Goal: Task Accomplishment & Management: Manage account settings

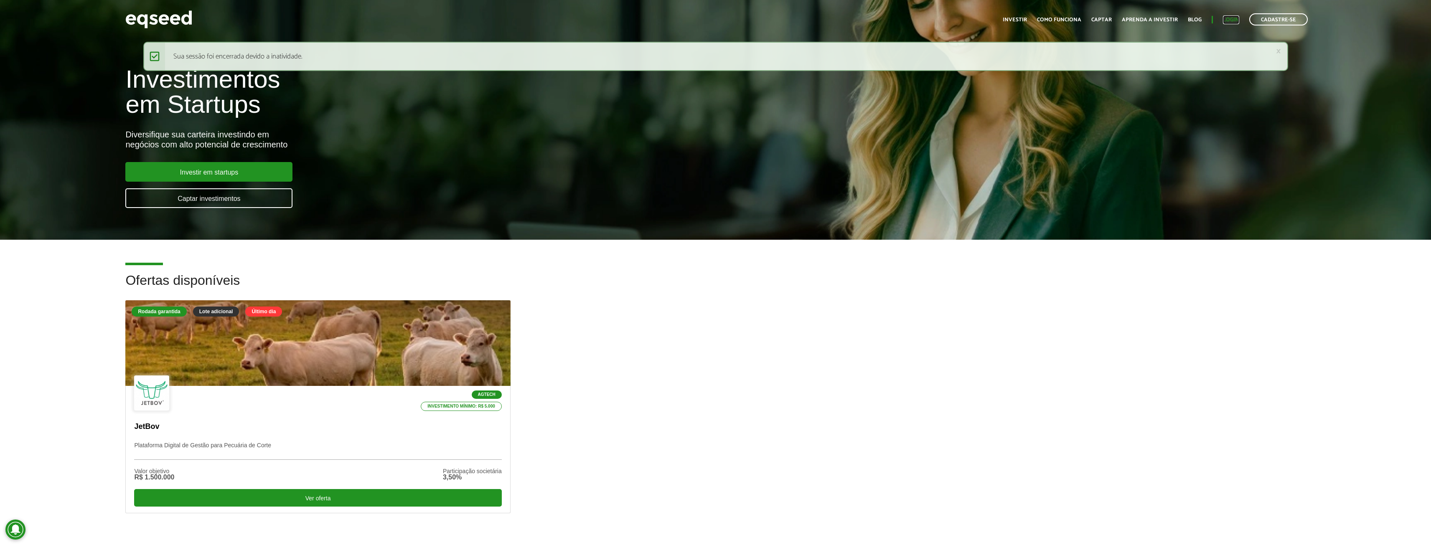
click at [1232, 18] on link "Login" at bounding box center [1231, 19] width 16 height 5
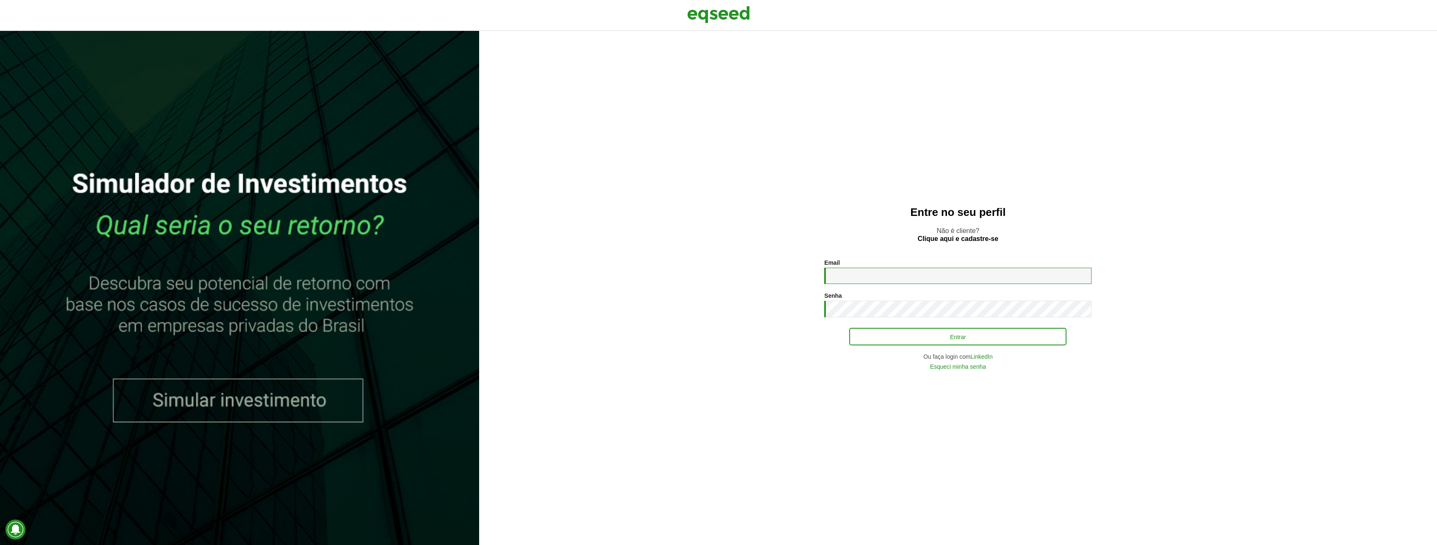
type input "**********"
click at [939, 336] on button "Entrar" at bounding box center [957, 337] width 217 height 16
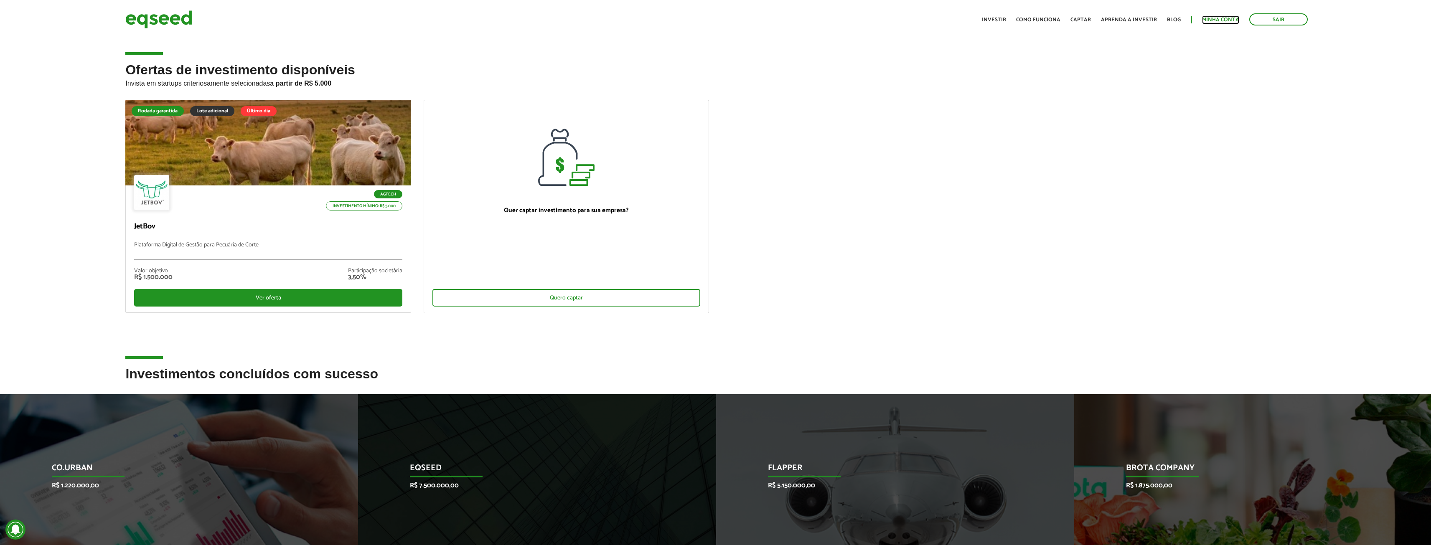
click at [1223, 17] on link "Minha conta" at bounding box center [1220, 19] width 37 height 5
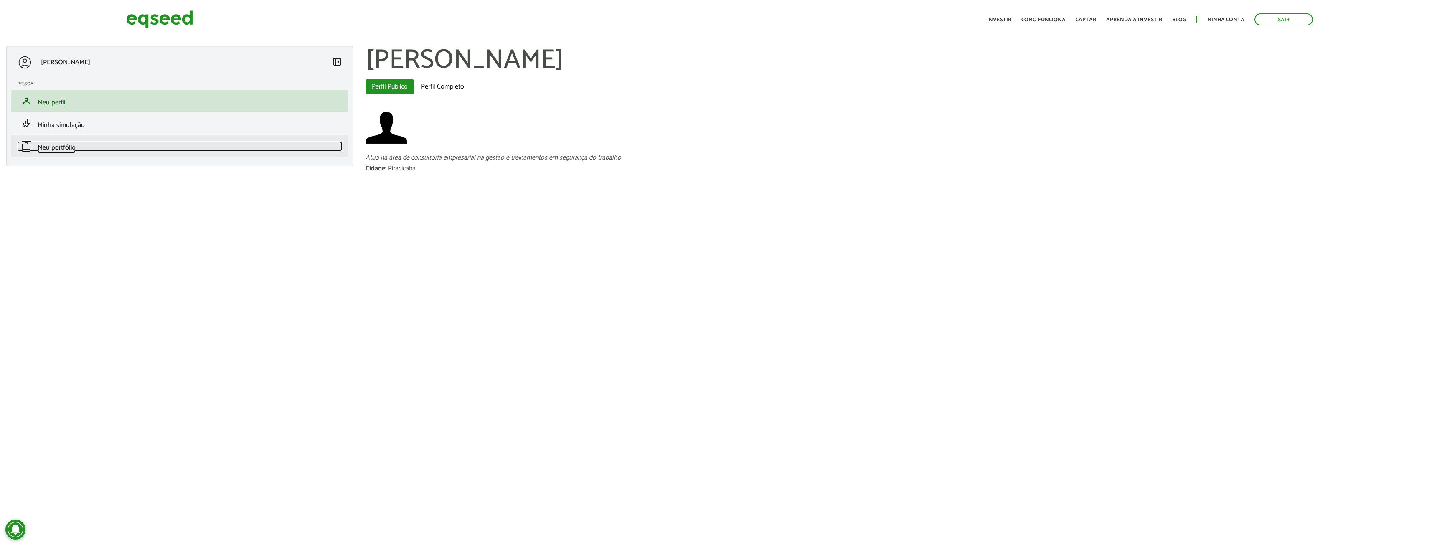
click at [52, 144] on span "Meu portfólio" at bounding box center [57, 147] width 38 height 11
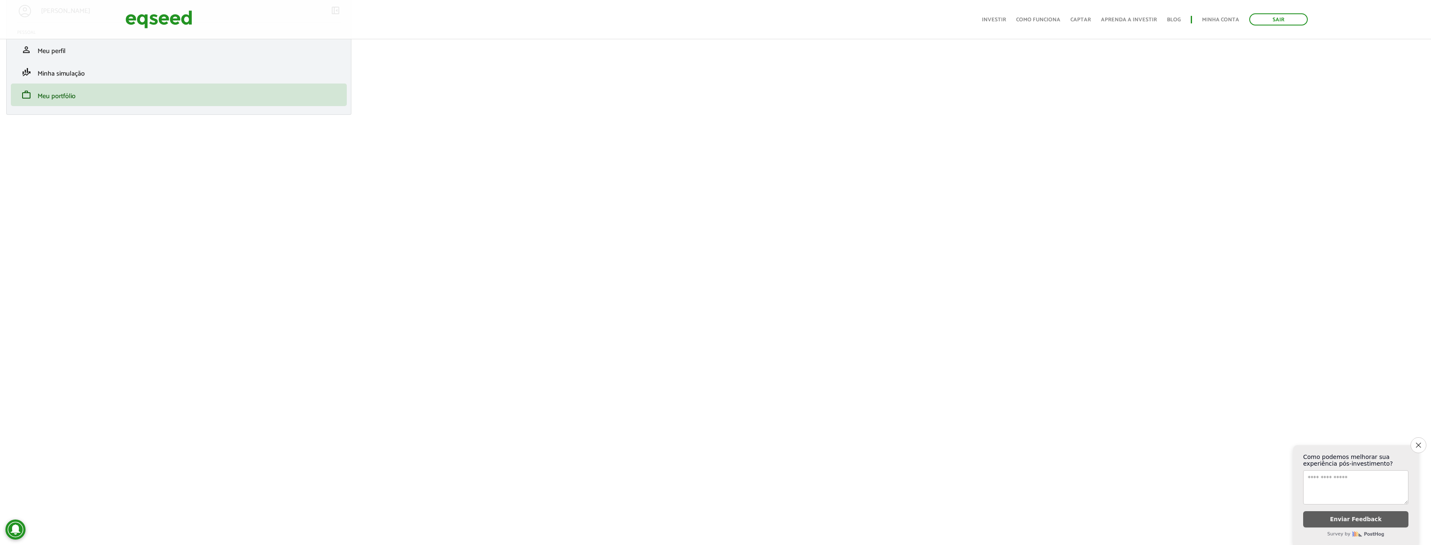
scroll to position [59, 0]
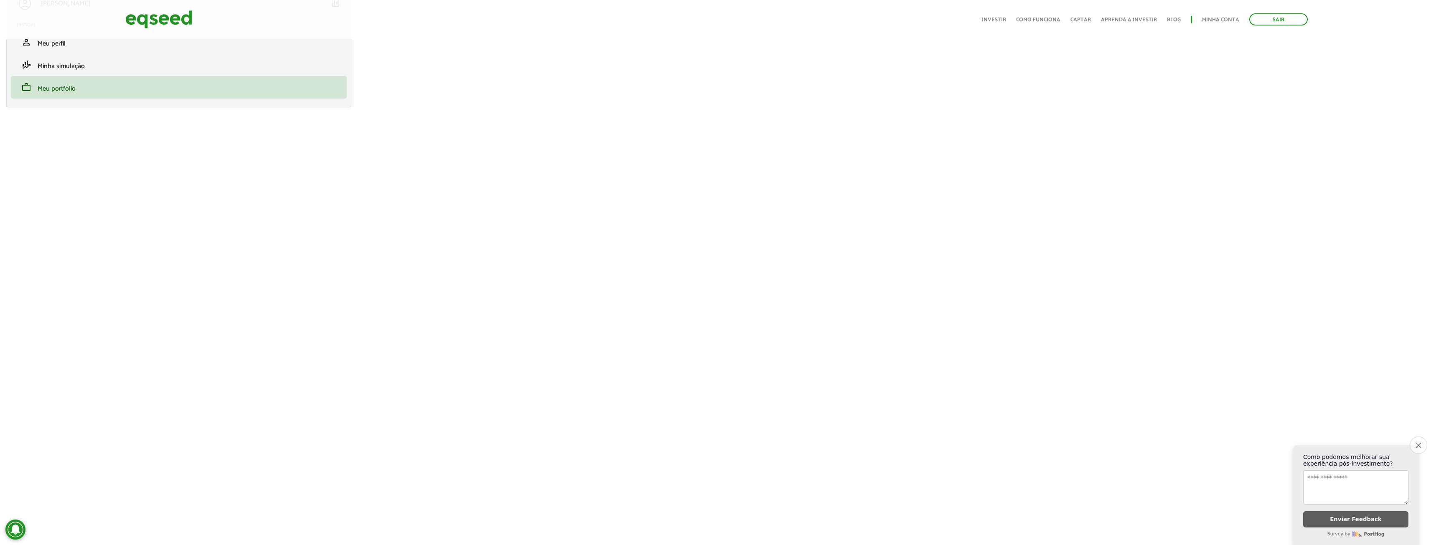
click at [1416, 442] on icon "Close survey" at bounding box center [1418, 444] width 5 height 5
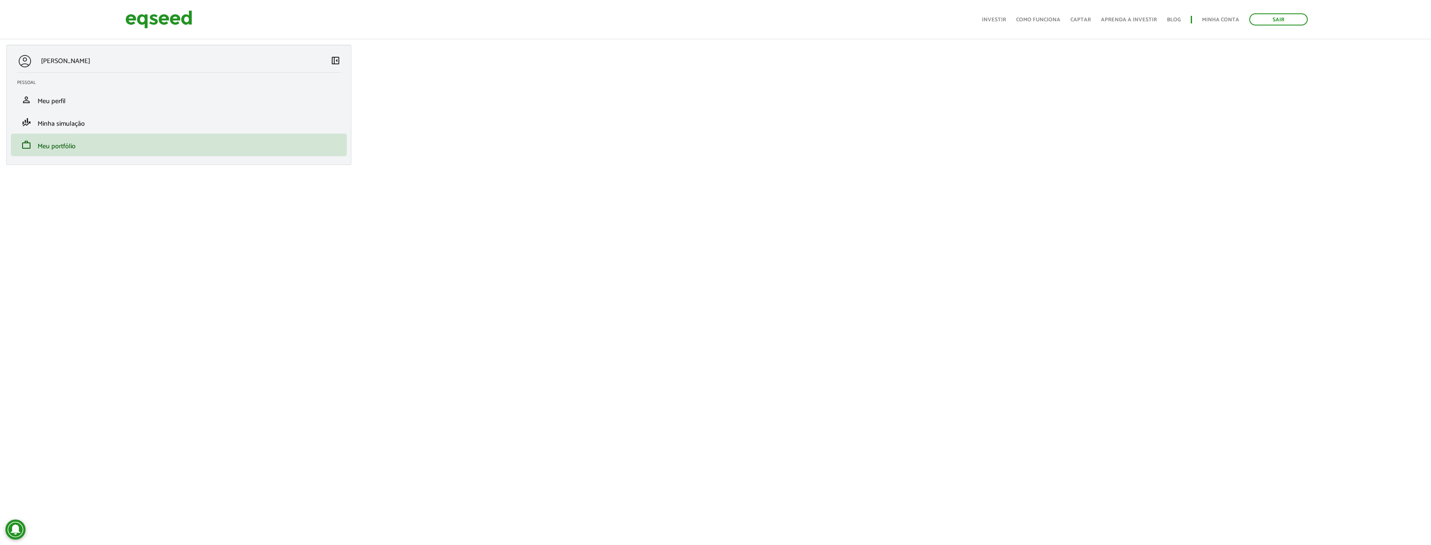
scroll to position [0, 0]
click at [1272, 15] on link "Sair" at bounding box center [1278, 19] width 58 height 12
